Goal: Information Seeking & Learning: Check status

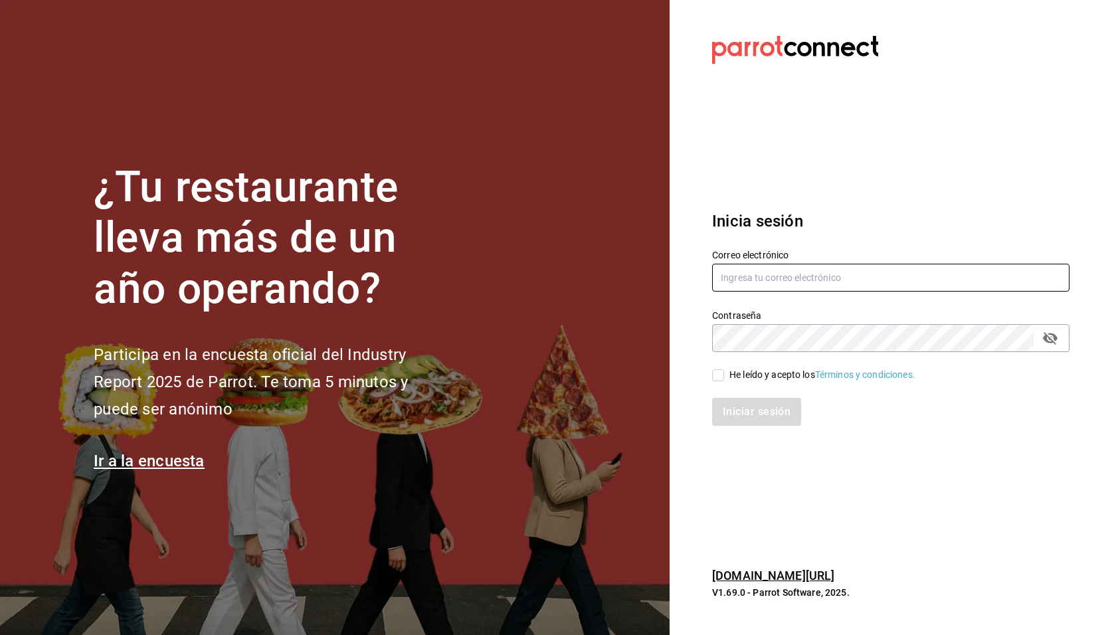
type input "[EMAIL_ADDRESS][DOMAIN_NAME]"
click at [775, 371] on div "He leído y acepto los Términos y condiciones." at bounding box center [822, 375] width 186 height 14
click at [724, 371] on input "He leído y acepto los Términos y condiciones." at bounding box center [718, 375] width 12 height 12
checkbox input "true"
click at [766, 410] on button "Iniciar sesión" at bounding box center [757, 412] width 90 height 28
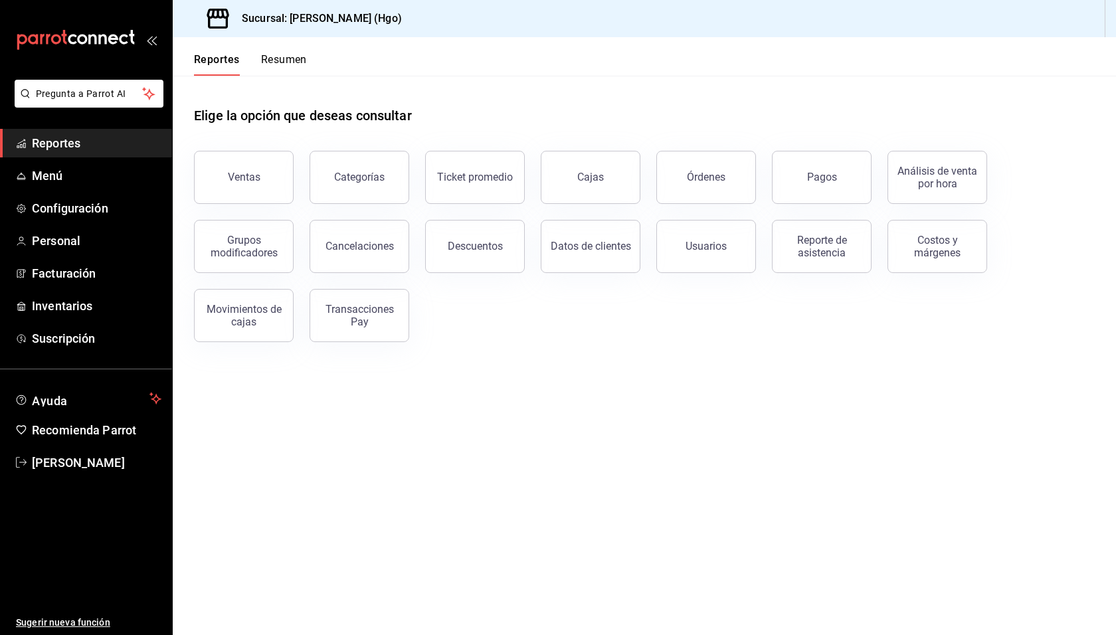
click at [577, 389] on main "Elige la opción que deseas consultar Ventas Categorías Ticket promedio Cajas Ór…" at bounding box center [644, 355] width 943 height 559
click at [721, 95] on div "Elige la opción que deseas consultar" at bounding box center [644, 105] width 901 height 59
click at [822, 169] on button "Pagos" at bounding box center [822, 177] width 100 height 53
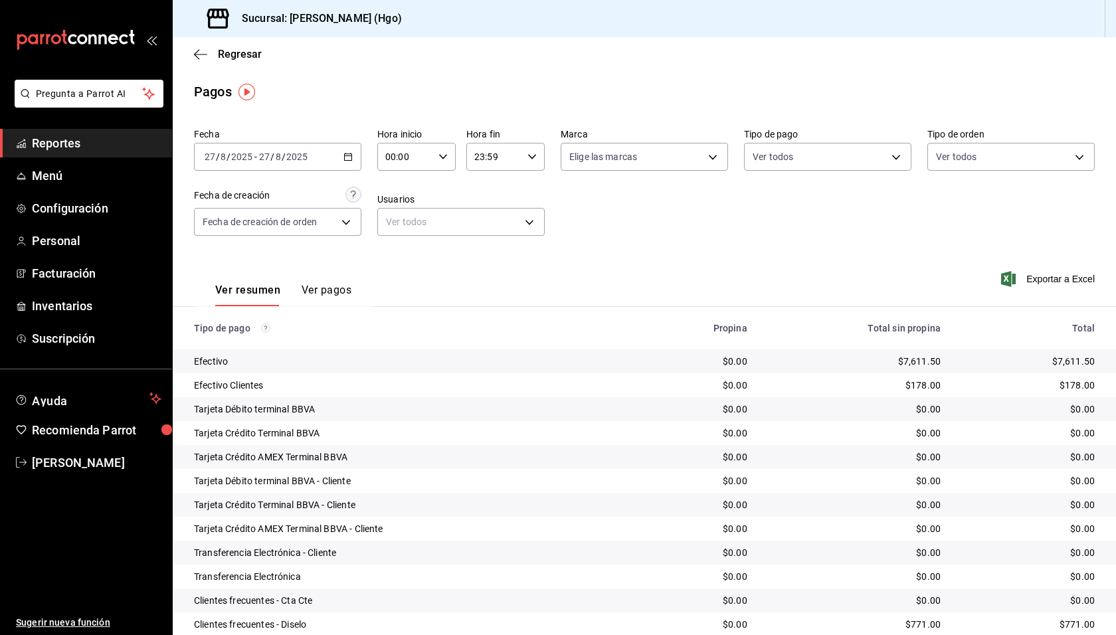
click at [788, 236] on div "Fecha 2025-08-27 27 / 8 / 2025 - 2025-08-27 27 / 8 / 2025 Hora inicio 00:00 Hor…" at bounding box center [644, 187] width 901 height 129
click at [256, 56] on span "Regresar" at bounding box center [240, 54] width 44 height 13
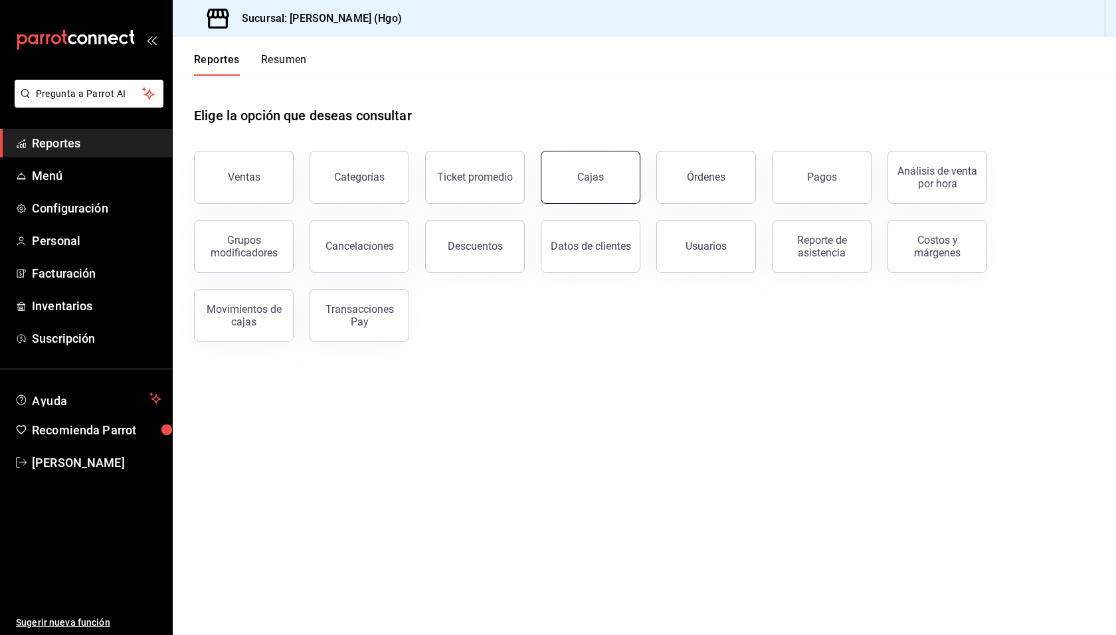
click at [598, 177] on div "Cajas" at bounding box center [590, 177] width 27 height 13
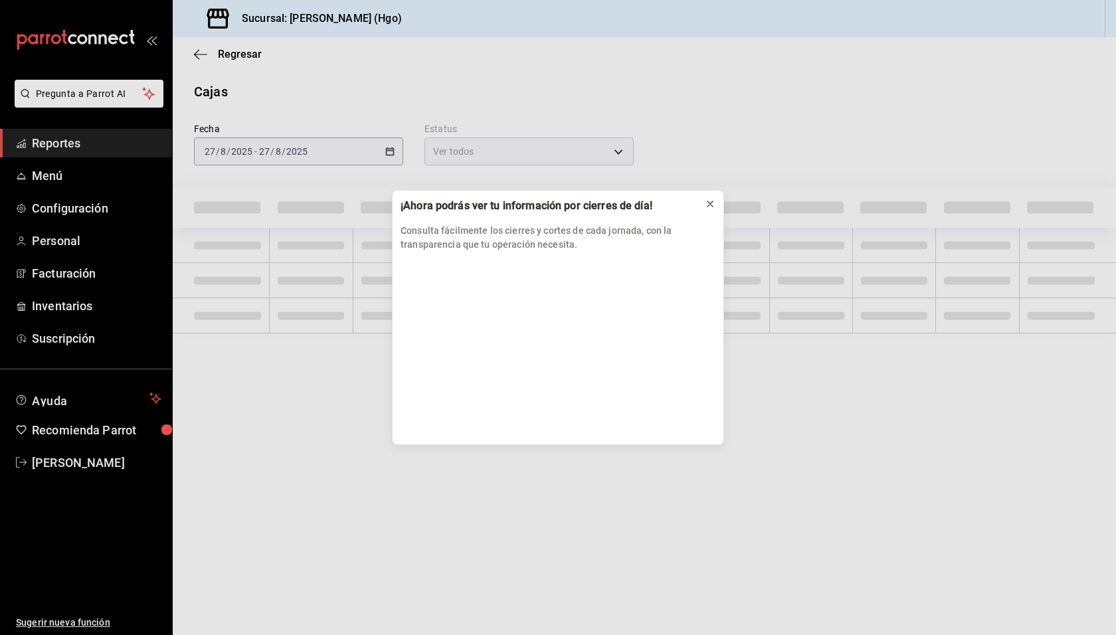
click at [711, 202] on icon at bounding box center [710, 204] width 11 height 11
